Goal: Find specific page/section: Find specific page/section

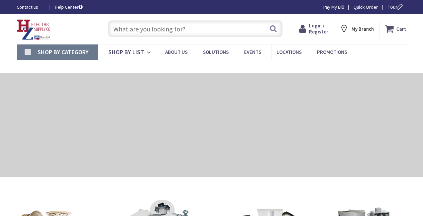
drag, startPoint x: 0, startPoint y: 0, endPoint x: 189, endPoint y: 30, distance: 191.3
click at [189, 30] on input "text" at bounding box center [195, 28] width 175 height 17
click at [189, 30] on input "b" at bounding box center [195, 28] width 175 height 17
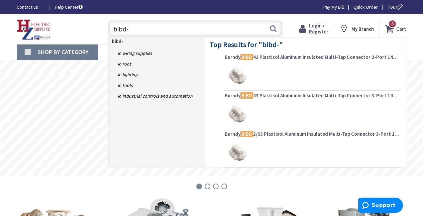
type input "bibd-2"
